Goal: Information Seeking & Learning: Learn about a topic

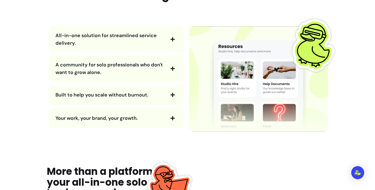
scroll to position [693, 0]
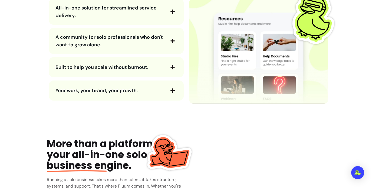
click at [173, 12] on icon "button" at bounding box center [173, 11] width 4 height 4
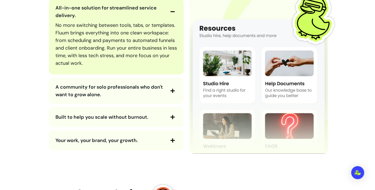
click at [168, 89] on span "button" at bounding box center [172, 90] width 9 height 9
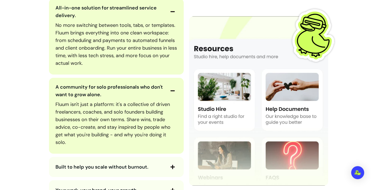
scroll to position [801, 0]
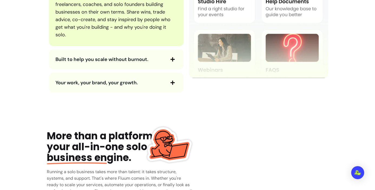
click at [171, 64] on span "button" at bounding box center [172, 59] width 9 height 9
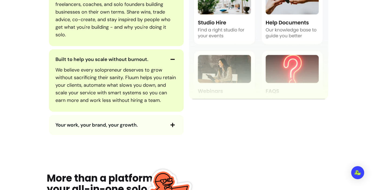
scroll to position [848, 0]
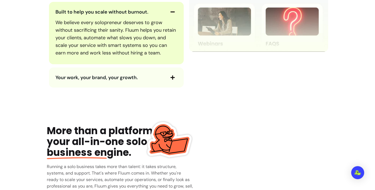
click at [172, 74] on span "button" at bounding box center [172, 77] width 9 height 9
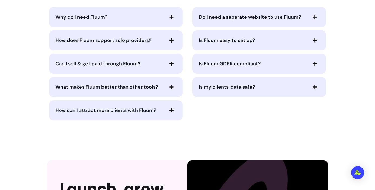
scroll to position [1424, 0]
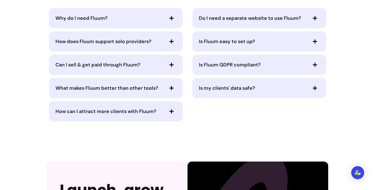
click at [167, 18] on span "button" at bounding box center [171, 18] width 9 height 9
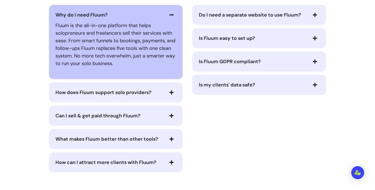
scroll to position [1429, 0]
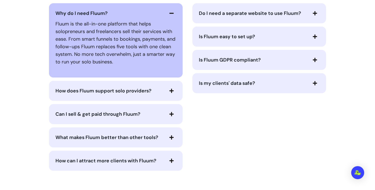
click at [161, 91] on span "How does Fluum support solo providers?" at bounding box center [110, 91] width 108 height 8
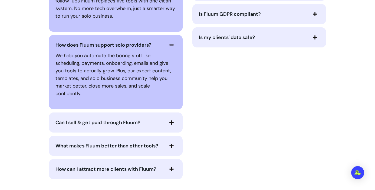
scroll to position [1510, 0]
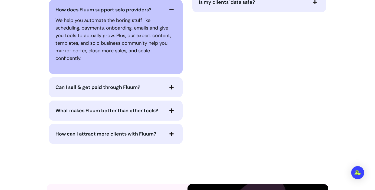
click at [145, 87] on span "Can I sell & get paid through Fluum?" at bounding box center [110, 87] width 108 height 8
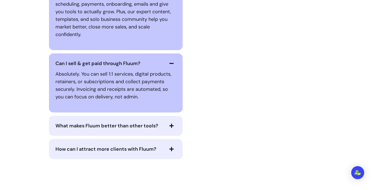
scroll to position [1535, 0]
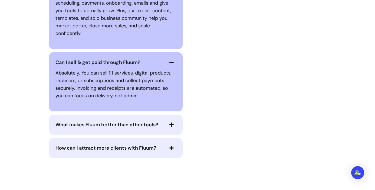
click at [148, 124] on span "What makes Fluum better than other tools?" at bounding box center [107, 124] width 103 height 7
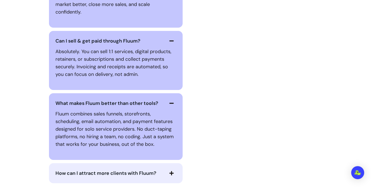
scroll to position [1602, 0]
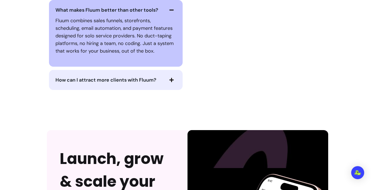
click at [145, 83] on span "How can I attract more clients with Fluum?" at bounding box center [110, 80] width 108 height 8
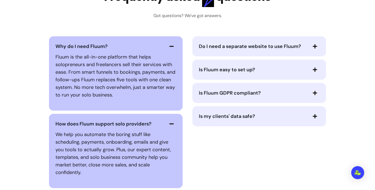
scroll to position [1413, 0]
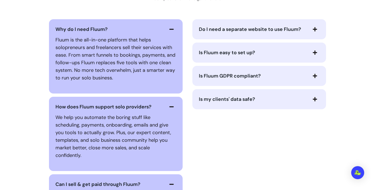
click at [252, 31] on span "Do I need a separate website to use Fluum?" at bounding box center [250, 29] width 102 height 7
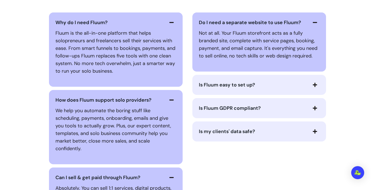
scroll to position [1425, 0]
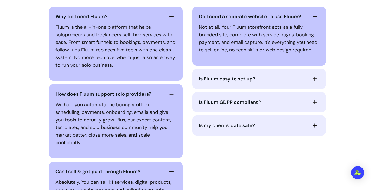
click at [263, 80] on span "Is Fluum easy to set up?" at bounding box center [253, 79] width 108 height 8
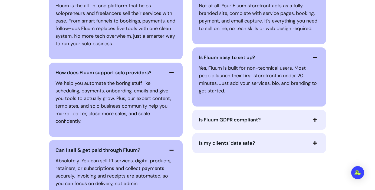
scroll to position [1559, 0]
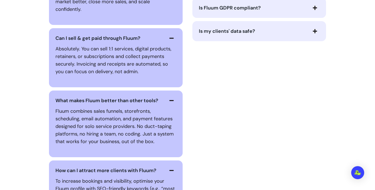
click at [251, 37] on div "Is my clients' data safe?" at bounding box center [260, 31] width 134 height 20
click at [242, 33] on span "Is my clients' data safe?" at bounding box center [227, 31] width 56 height 7
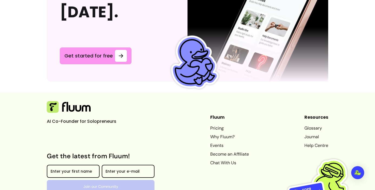
scroll to position [1942, 0]
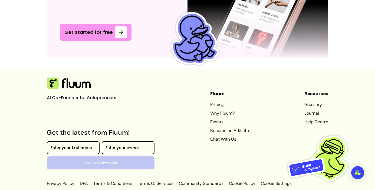
click at [221, 101] on link "Pricing" at bounding box center [229, 104] width 39 height 7
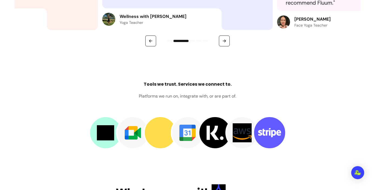
scroll to position [635, 0]
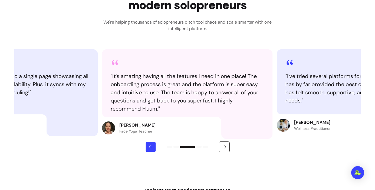
click at [149, 147] on icon "button" at bounding box center [150, 146] width 5 height 5
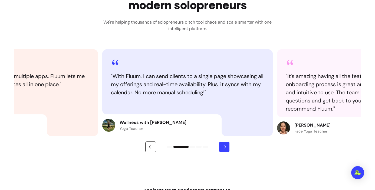
click at [224, 145] on icon "button" at bounding box center [224, 146] width 5 height 5
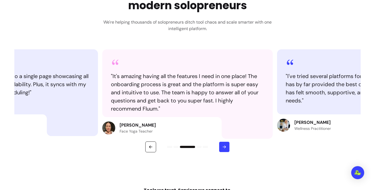
click at [225, 147] on icon "button" at bounding box center [224, 146] width 5 height 5
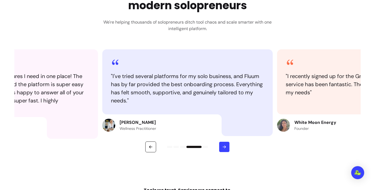
click at [225, 147] on icon "button" at bounding box center [224, 146] width 5 height 5
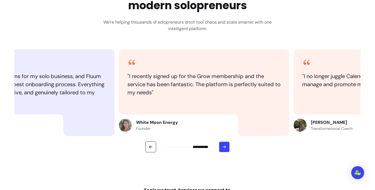
click at [225, 147] on icon "button" at bounding box center [224, 146] width 5 height 5
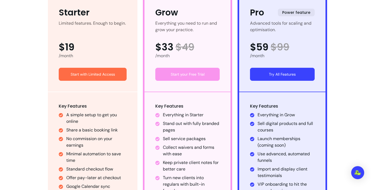
scroll to position [0, 0]
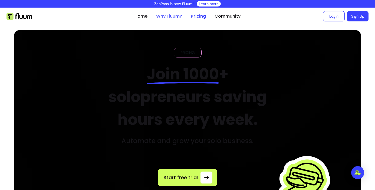
click at [167, 17] on link "Why Fluum?" at bounding box center [169, 16] width 26 height 7
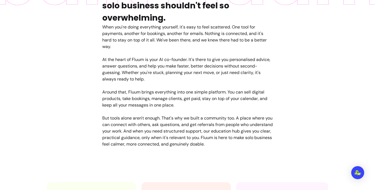
scroll to position [417, 0]
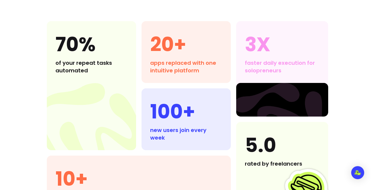
scroll to position [478, 0]
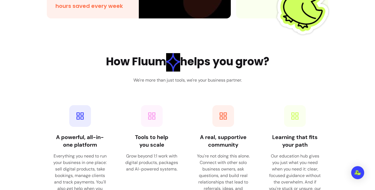
scroll to position [712, 0]
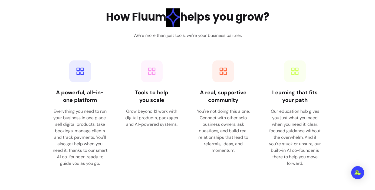
click at [287, 37] on div "How Fluum helps you grow? We're more than just tools, we're your business partn…" at bounding box center [188, 90] width 282 height 164
click at [288, 33] on div "How Fluum helps you grow? We're more than just tools, we're your business partn…" at bounding box center [188, 90] width 282 height 164
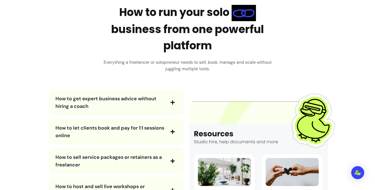
scroll to position [953, 0]
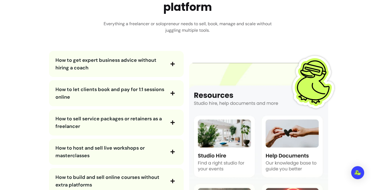
click at [131, 69] on span "How to get expert business advice without hiring a coach" at bounding box center [110, 63] width 109 height 15
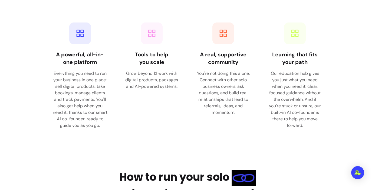
scroll to position [0, 0]
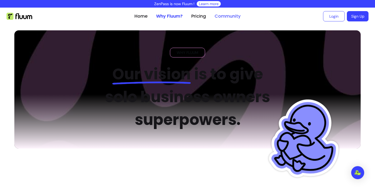
click at [218, 17] on link "Community" at bounding box center [228, 16] width 26 height 7
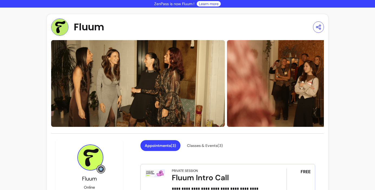
scroll to position [115, 0]
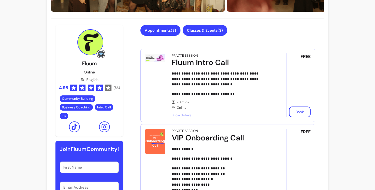
click at [197, 29] on button "Classes & Events ( 3 )" at bounding box center [205, 30] width 45 height 11
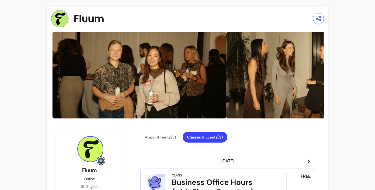
scroll to position [0, 0]
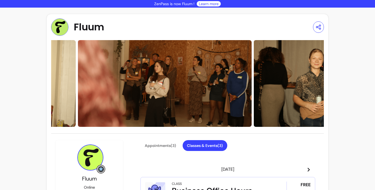
drag, startPoint x: 87, startPoint y: 76, endPoint x: 114, endPoint y: 83, distance: 27.5
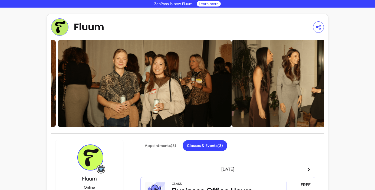
drag, startPoint x: 292, startPoint y: 84, endPoint x: 96, endPoint y: 100, distance: 196.8
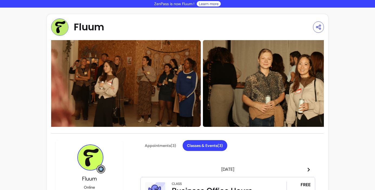
drag, startPoint x: 307, startPoint y: 96, endPoint x: -74, endPoint y: 83, distance: 381.0
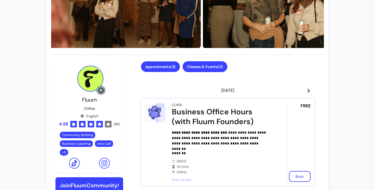
click at [165, 67] on button "Appointments ( 3 )" at bounding box center [160, 66] width 39 height 11
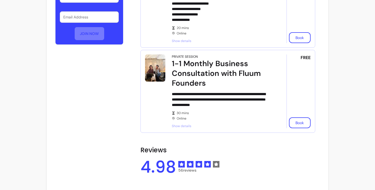
scroll to position [0, 0]
